Goal: Task Accomplishment & Management: Use online tool/utility

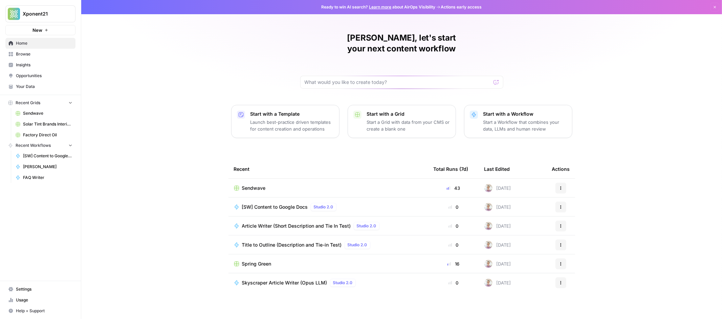
click at [38, 111] on span "Sendwave" at bounding box center [47, 113] width 49 height 6
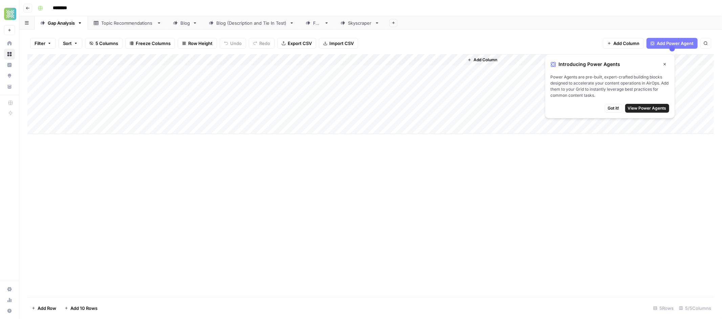
click at [181, 22] on div "Blog" at bounding box center [184, 23] width 9 height 7
click at [667, 63] on button "Close" at bounding box center [664, 64] width 9 height 9
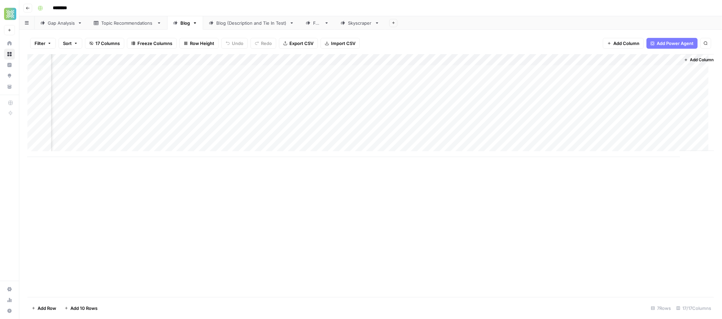
scroll to position [0, 635]
click at [471, 72] on div "Add Column" at bounding box center [370, 105] width 686 height 103
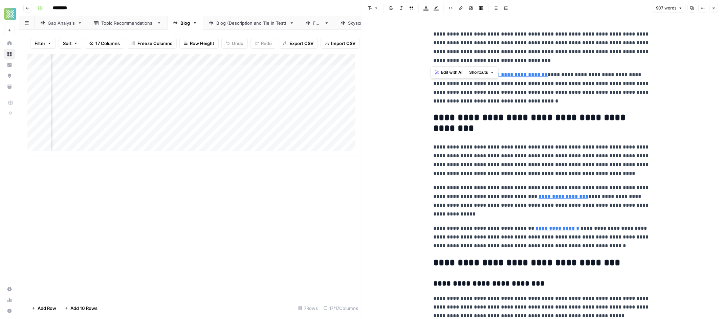
drag, startPoint x: 481, startPoint y: 41, endPoint x: 428, endPoint y: 33, distance: 53.8
click at [452, 73] on span "Edit with AI" at bounding box center [451, 72] width 21 height 6
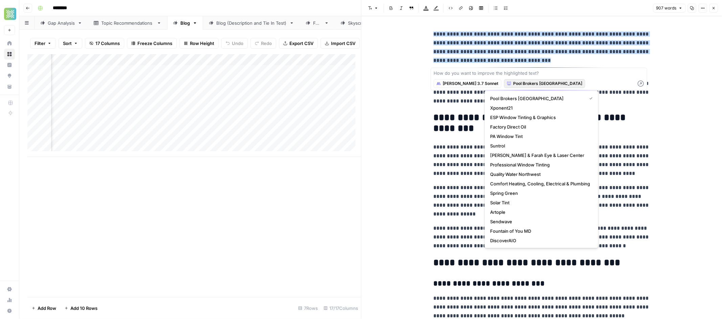
click at [513, 85] on span "Pool Brokers [GEOGRAPHIC_DATA]" at bounding box center [547, 84] width 69 height 6
click at [500, 222] on span "Sendwave" at bounding box center [540, 221] width 100 height 7
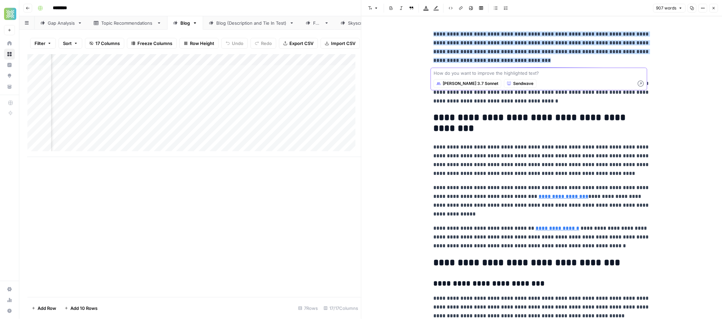
click at [461, 73] on textarea at bounding box center [539, 73] width 211 height 7
type textarea "R"
click at [458, 74] on textarea "Rewrite" at bounding box center [539, 73] width 211 height 7
type textarea "Rewrite with same context that transitions into next paragraph smoothly"
click at [640, 81] on icon "button" at bounding box center [641, 84] width 6 height 6
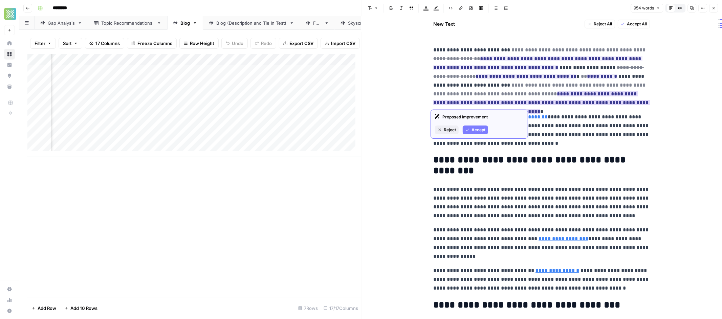
click at [470, 132] on button "Accept" at bounding box center [475, 130] width 25 height 9
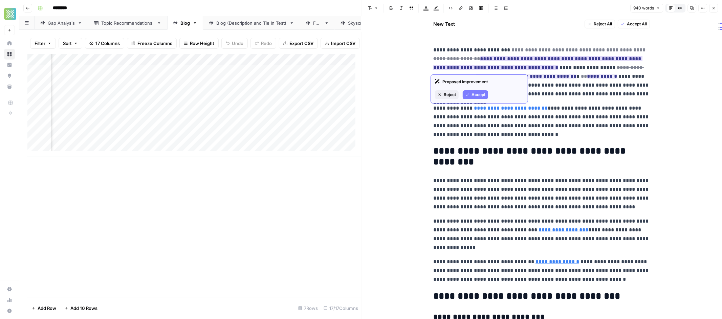
click at [475, 96] on span "Accept" at bounding box center [478, 95] width 14 height 6
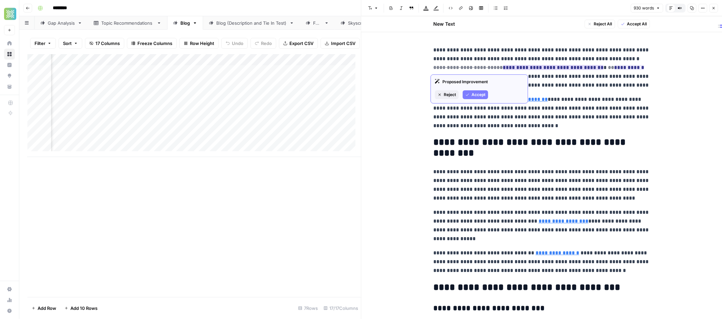
click at [484, 94] on span "Accept" at bounding box center [478, 95] width 14 height 6
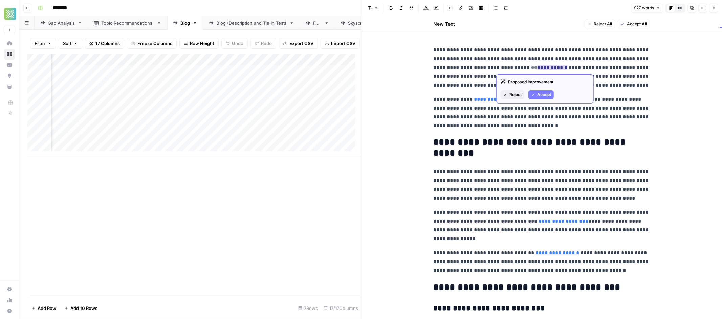
click at [541, 93] on span "Accept" at bounding box center [544, 95] width 14 height 6
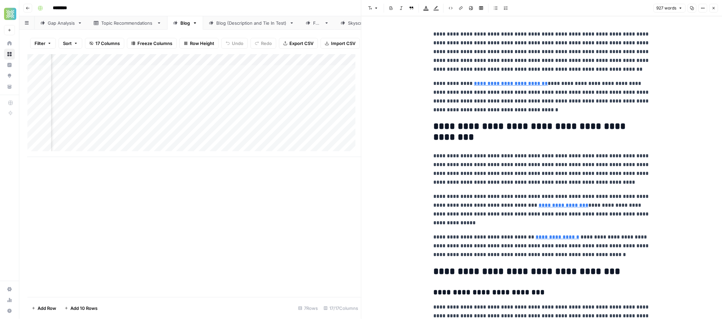
click at [467, 62] on p "**********" at bounding box center [541, 52] width 217 height 44
click at [610, 194] on icon at bounding box center [609, 196] width 4 height 4
click at [635, 225] on link "Open in a new tab" at bounding box center [633, 227] width 9 height 9
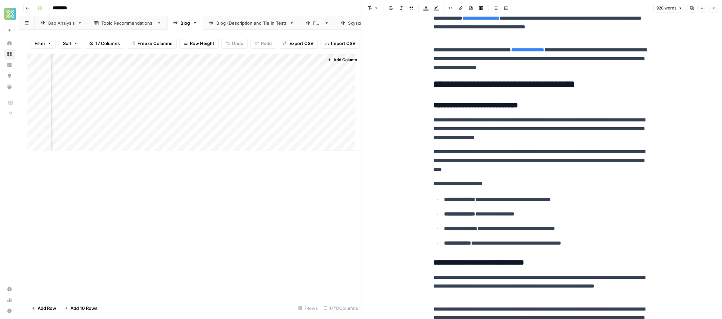
scroll to position [0, 988]
click at [328, 62] on icon "button" at bounding box center [330, 60] width 4 height 4
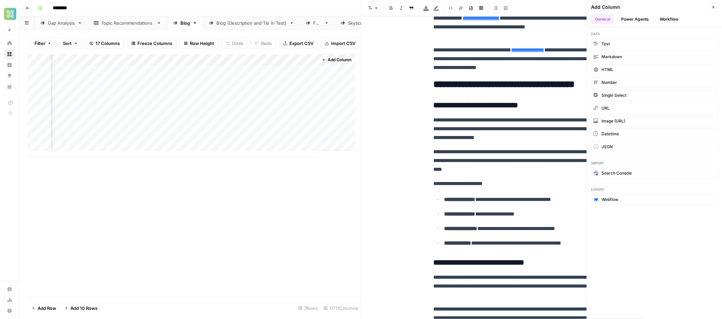
click at [664, 16] on button "Workflow" at bounding box center [669, 19] width 27 height 10
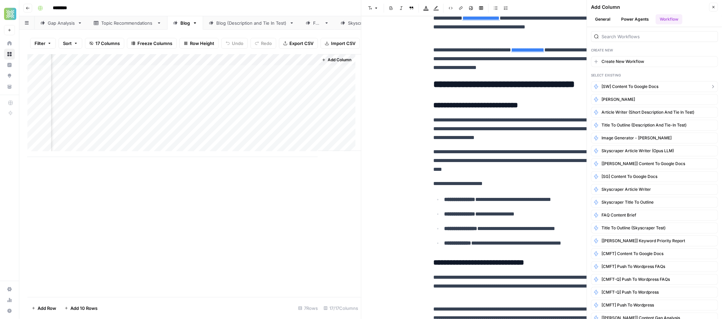
click at [633, 85] on span "[SW] Content to Google Docs" at bounding box center [629, 87] width 57 height 6
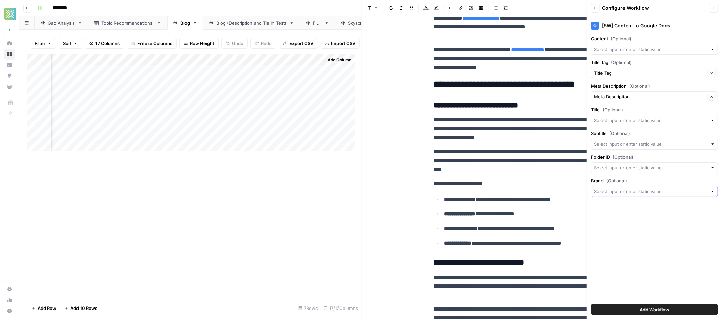
click at [640, 194] on input "Brand (Optional)" at bounding box center [650, 191] width 113 height 7
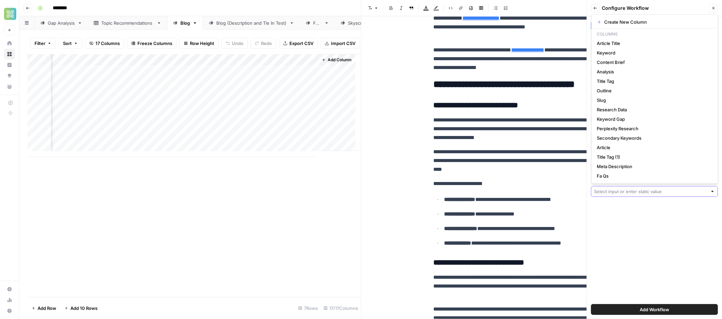
click at [640, 194] on input "Brand (Optional)" at bounding box center [650, 191] width 113 height 7
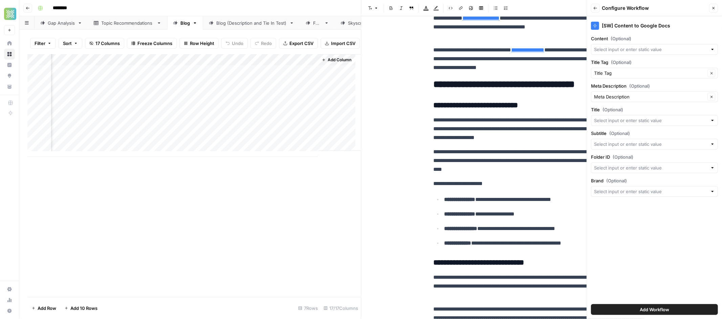
click at [679, 240] on div "[SW] Content to Google Docs Content (Optional) Title Tag (Optional) Title Tag C…" at bounding box center [654, 167] width 135 height 303
click at [630, 196] on div at bounding box center [654, 191] width 127 height 11
type input "Sendwave"
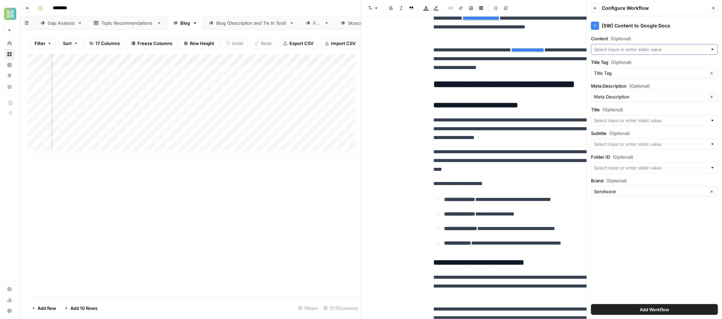
click at [634, 49] on input "Content (Optional)" at bounding box center [650, 49] width 113 height 7
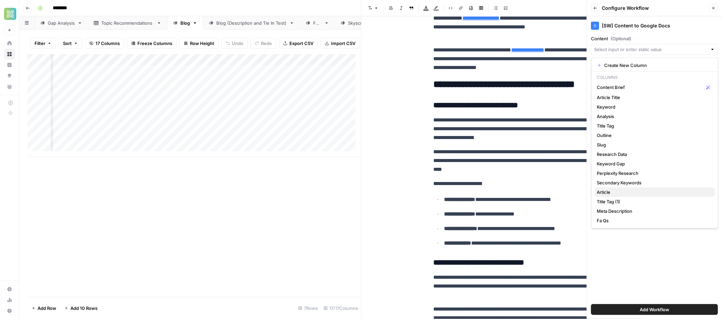
click at [611, 193] on span "Article" at bounding box center [653, 192] width 113 height 7
type input "Article"
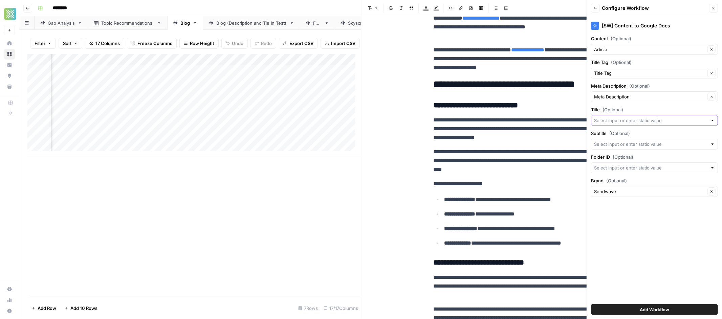
click at [645, 123] on input "Title (Optional)" at bounding box center [650, 120] width 113 height 7
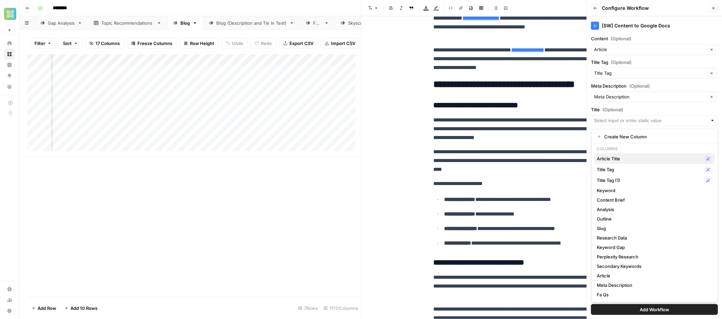
click at [617, 157] on span "Article Title" at bounding box center [649, 158] width 105 height 7
type input "Article Title"
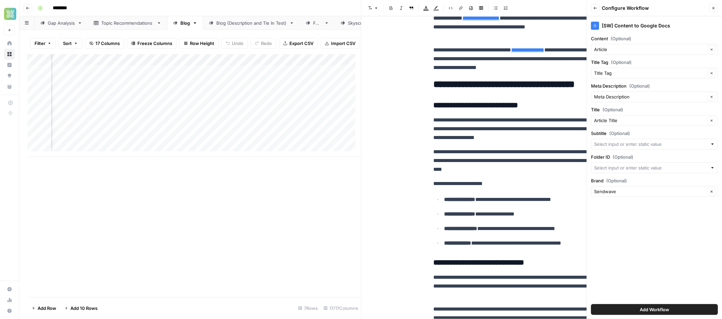
click at [660, 312] on span "Add Workflow" at bounding box center [654, 309] width 29 height 7
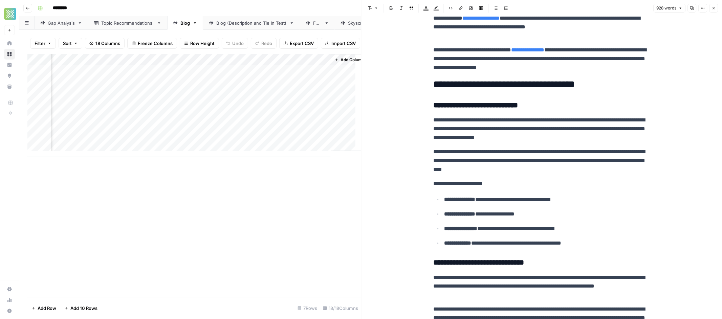
scroll to position [0, 1082]
click at [334, 63] on span "Add Column" at bounding box center [346, 60] width 24 height 6
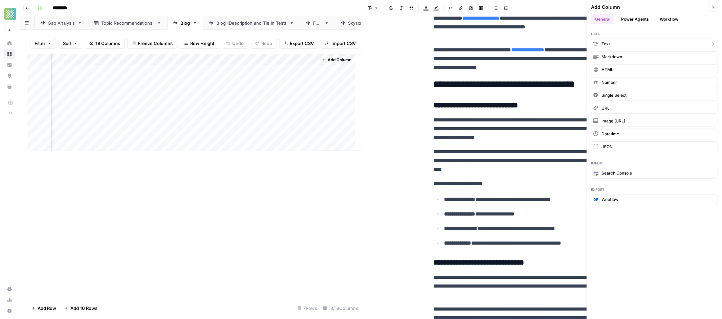
click at [620, 46] on button "Text" at bounding box center [654, 44] width 127 height 11
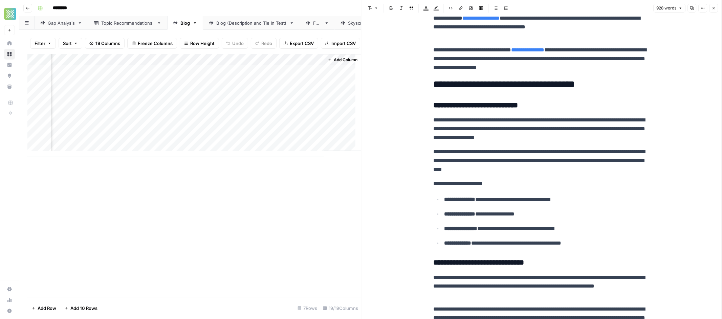
scroll to position [0, 1180]
click at [258, 65] on div "Add Column" at bounding box center [194, 105] width 334 height 103
click at [258, 65] on div at bounding box center [269, 67] width 98 height 14
drag, startPoint x: 259, startPoint y: 79, endPoint x: 241, endPoint y: 80, distance: 17.6
click at [222, 80] on div "New Column Text Sort Ascending Sort Descending Filter Hide Column Remove Column" at bounding box center [260, 118] width 81 height 91
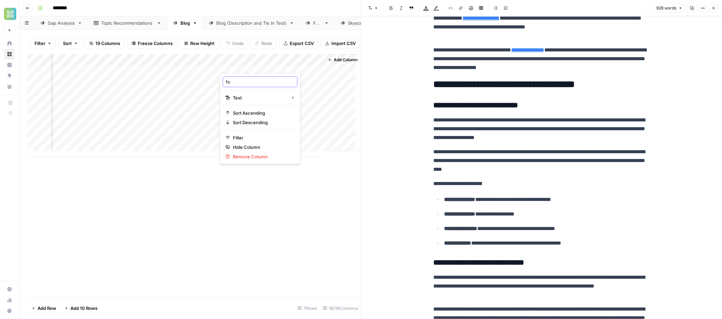
type input "f"
type input "Folder ID"
click at [242, 13] on header "Go back ********" at bounding box center [370, 8] width 703 height 16
click at [348, 26] on div "Skyscraper" at bounding box center [356, 23] width 31 height 7
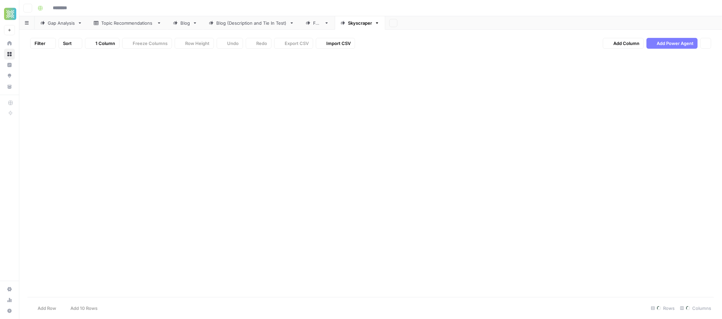
type input "********"
click at [483, 71] on div "Add Column" at bounding box center [370, 94] width 686 height 80
click at [189, 25] on div "Blog" at bounding box center [184, 23] width 9 height 7
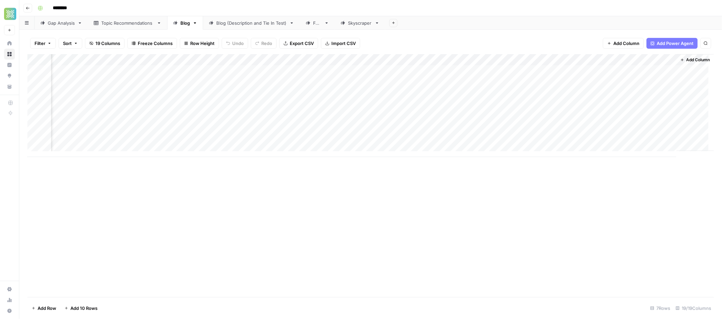
click at [600, 71] on div "Add Column" at bounding box center [370, 105] width 686 height 103
drag, startPoint x: 669, startPoint y: 76, endPoint x: 667, endPoint y: 127, distance: 51.5
click at [666, 127] on div "Add Column" at bounding box center [370, 105] width 686 height 103
click at [501, 41] on div "Filter Sort 19 Columns Freeze Columns Row Height Undo Redo Export CSV Import CS…" at bounding box center [370, 43] width 686 height 22
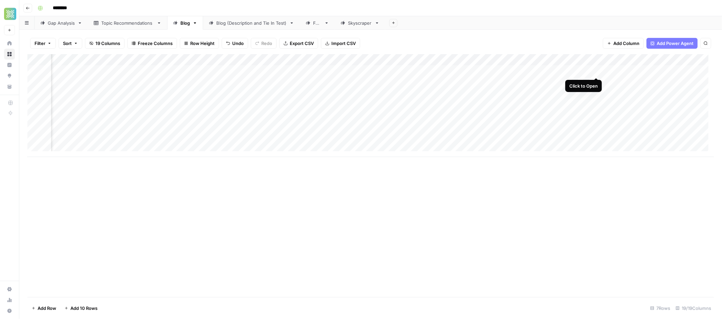
click at [597, 70] on div "Add Column" at bounding box center [370, 105] width 686 height 103
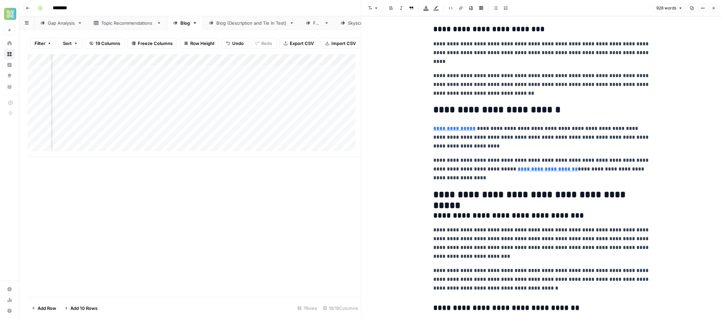
scroll to position [792, 0]
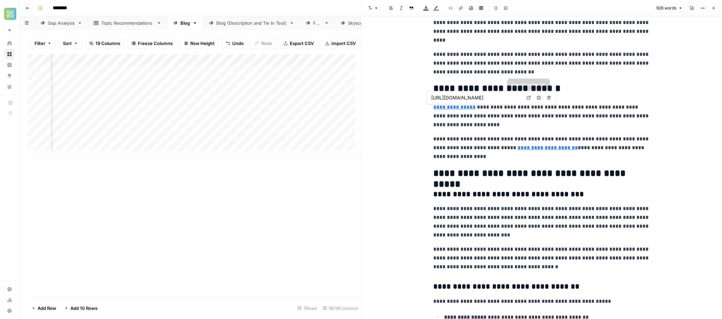
click at [529, 98] on icon at bounding box center [529, 98] width 4 height 4
click at [590, 139] on icon at bounding box center [590, 138] width 4 height 4
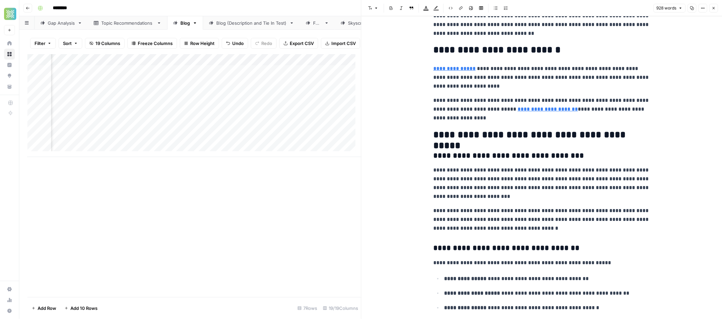
scroll to position [830, 0]
click at [433, 179] on p "**********" at bounding box center [541, 184] width 217 height 35
click at [526, 194] on p "**********" at bounding box center [541, 184] width 217 height 35
drag, startPoint x: 500, startPoint y: 179, endPoint x: 512, endPoint y: 188, distance: 15.0
click at [500, 179] on p "**********" at bounding box center [541, 184] width 217 height 35
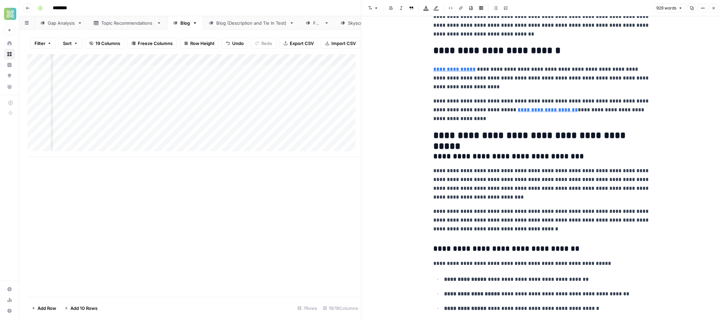
click at [570, 190] on p "**********" at bounding box center [541, 184] width 217 height 35
click at [551, 229] on p "**********" at bounding box center [541, 220] width 217 height 26
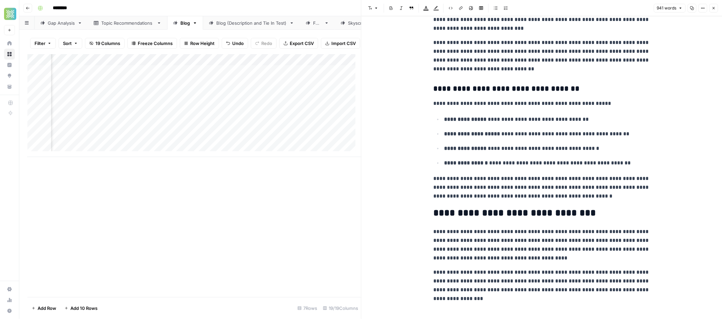
scroll to position [1008, 0]
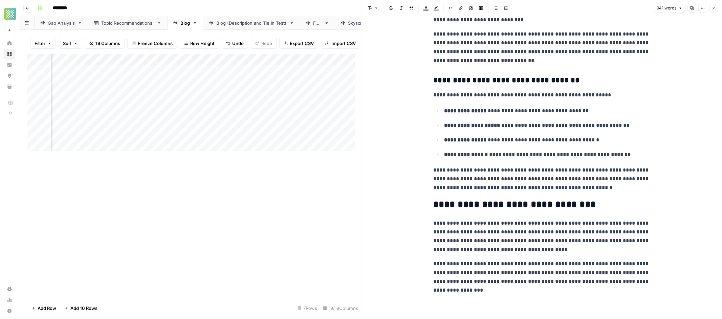
click at [442, 292] on p "**********" at bounding box center [541, 277] width 217 height 35
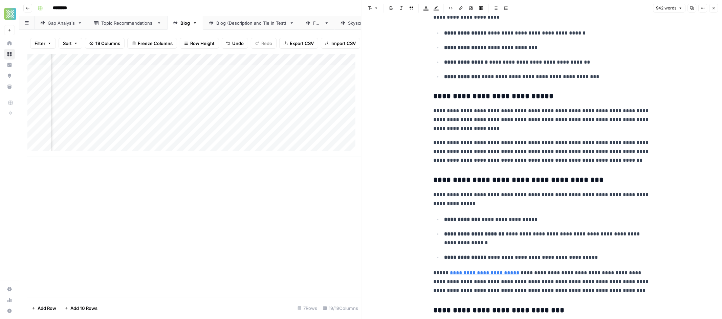
scroll to position [0, 0]
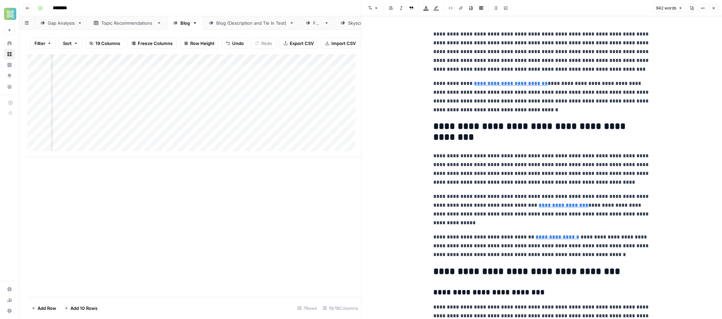
click at [712, 8] on icon "button" at bounding box center [713, 8] width 4 height 4
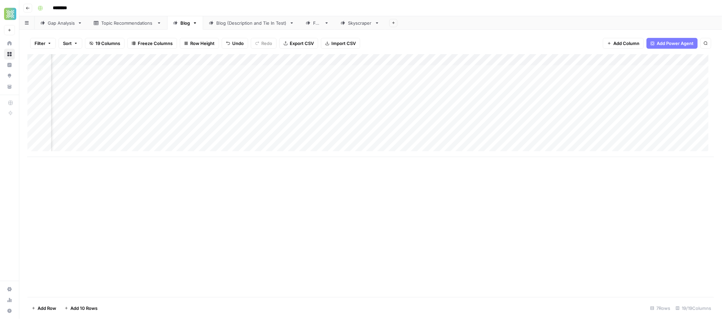
scroll to position [0, 827]
click at [524, 71] on div "Add Column" at bounding box center [370, 105] width 686 height 103
click at [567, 70] on div "Add Column" at bounding box center [370, 105] width 686 height 103
click at [559, 61] on div "Add Column" at bounding box center [370, 105] width 686 height 103
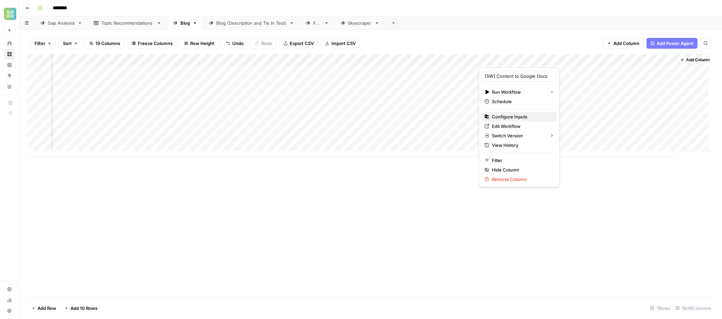
click at [516, 117] on span "Configure Inputs" at bounding box center [521, 116] width 59 height 7
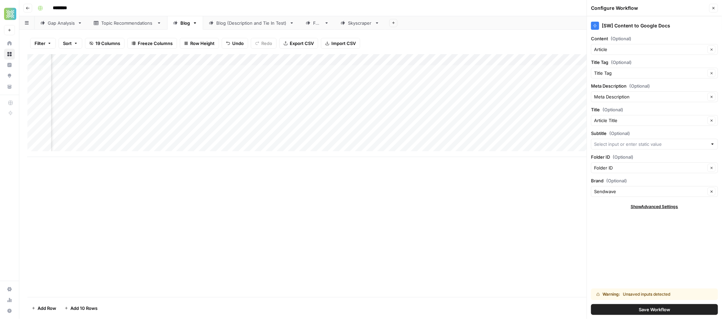
click at [511, 233] on div "Add Column" at bounding box center [370, 175] width 686 height 243
click at [712, 7] on icon "button" at bounding box center [713, 8] width 4 height 4
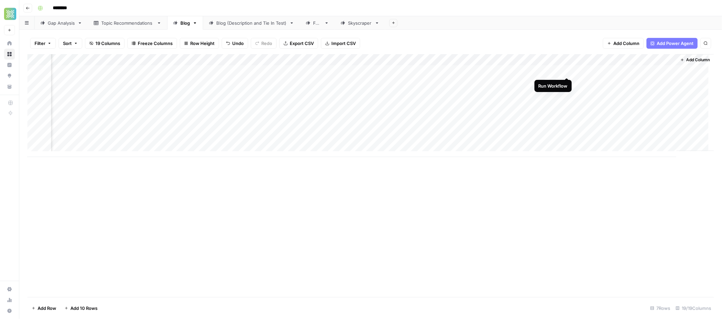
click at [567, 71] on div "Add Column" at bounding box center [370, 105] width 686 height 103
click at [628, 70] on div "Add Column" at bounding box center [370, 105] width 686 height 103
click at [625, 74] on div "Add Column" at bounding box center [370, 105] width 686 height 103
click at [617, 72] on div "Add Column" at bounding box center [370, 105] width 686 height 103
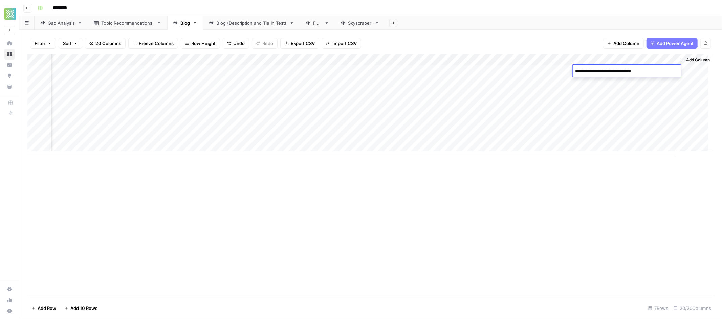
drag, startPoint x: 658, startPoint y: 72, endPoint x: 540, endPoint y: 75, distance: 118.2
click at [540, 75] on body "**********" at bounding box center [361, 159] width 722 height 319
click at [675, 66] on div "**********" at bounding box center [627, 71] width 108 height 13
click at [665, 69] on textarea "**********" at bounding box center [627, 71] width 108 height 9
drag, startPoint x: 644, startPoint y: 67, endPoint x: 569, endPoint y: 70, distance: 74.9
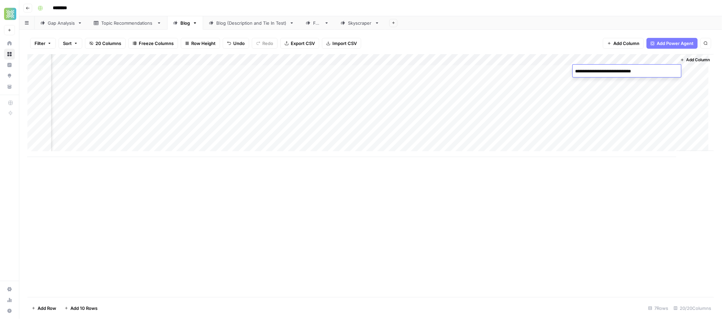
click at [569, 70] on body "**********" at bounding box center [361, 159] width 722 height 319
click at [677, 93] on div "Add Column" at bounding box center [695, 102] width 37 height 97
drag, startPoint x: 669, startPoint y: 77, endPoint x: 671, endPoint y: 127, distance: 49.4
click at [671, 127] on div "Add Column" at bounding box center [370, 105] width 686 height 103
drag, startPoint x: 571, startPoint y: 91, endPoint x: 563, endPoint y: 84, distance: 10.8
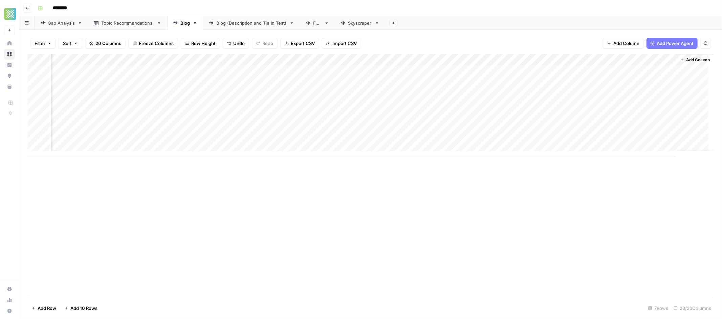
click at [571, 91] on div "Add Column" at bounding box center [370, 105] width 686 height 103
click at [498, 60] on div "Add Column" at bounding box center [370, 105] width 686 height 103
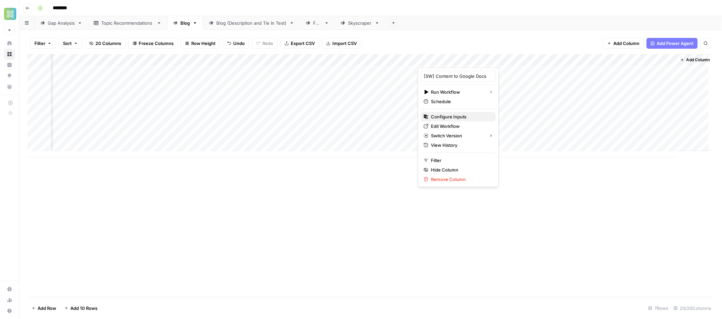
click at [449, 119] on span "Configure Inputs" at bounding box center [460, 116] width 59 height 7
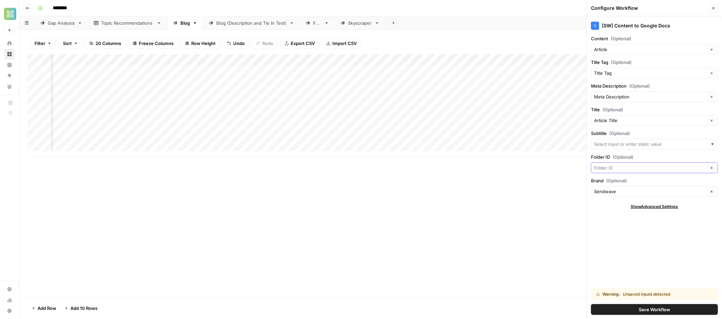
click at [638, 166] on input "Folder ID (Optional)" at bounding box center [649, 167] width 111 height 7
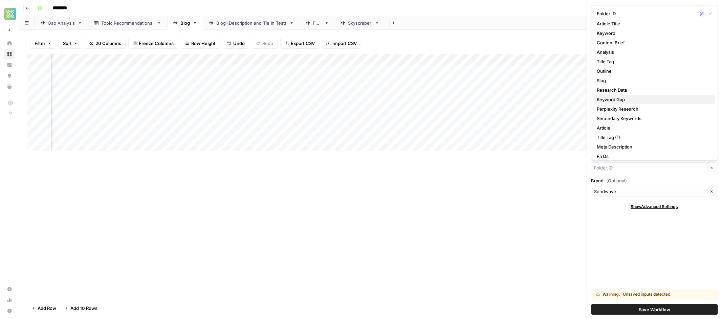
scroll to position [0, 0]
click at [618, 23] on span "Folder ID" at bounding box center [646, 22] width 98 height 7
type input "Folder ID"
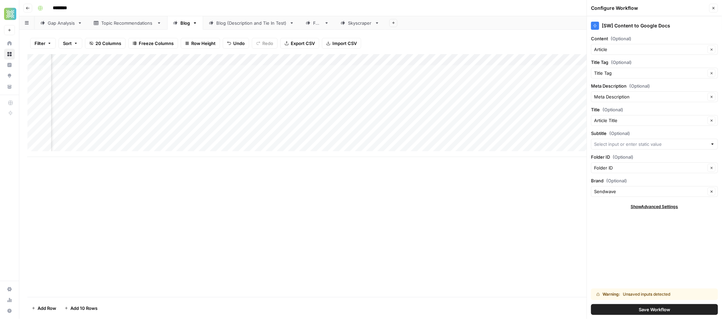
click at [653, 314] on button "Save Workflow" at bounding box center [654, 309] width 127 height 11
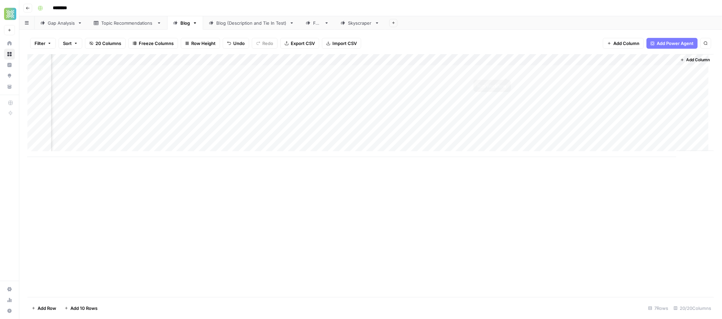
click at [503, 69] on div "Add Column" at bounding box center [370, 105] width 686 height 103
